Goal: Task Accomplishment & Management: Use online tool/utility

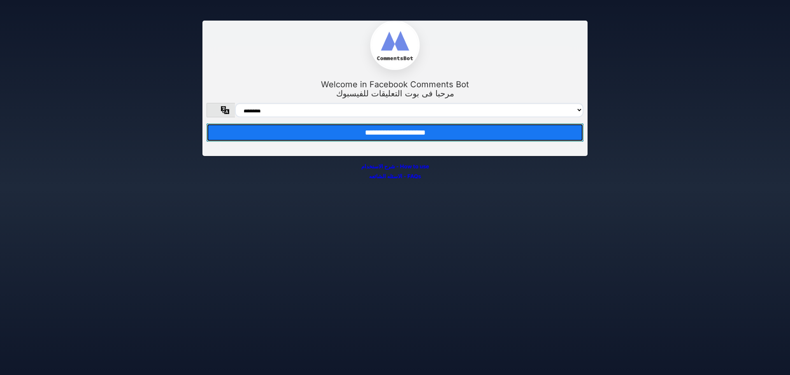
drag, startPoint x: 463, startPoint y: 140, endPoint x: 462, endPoint y: 135, distance: 5.0
click at [463, 139] on input "**********" at bounding box center [394, 132] width 377 height 18
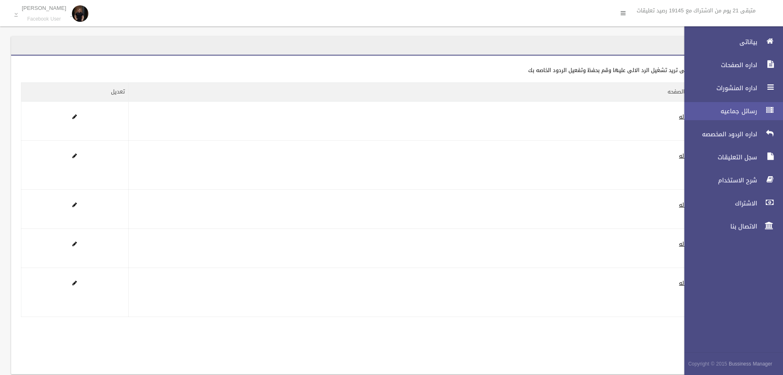
click at [736, 105] on link "رسائل جماعيه" at bounding box center [731, 111] width 106 height 18
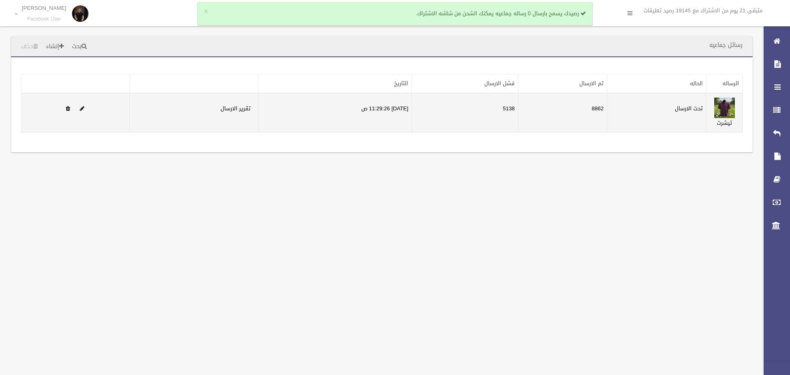
click at [599, 107] on td "8862" at bounding box center [562, 112] width 89 height 39
